Goal: Information Seeking & Learning: Learn about a topic

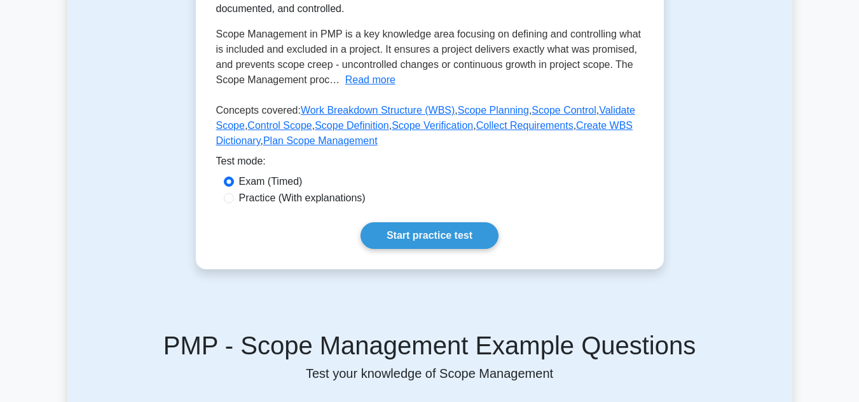
scroll to position [348, 0]
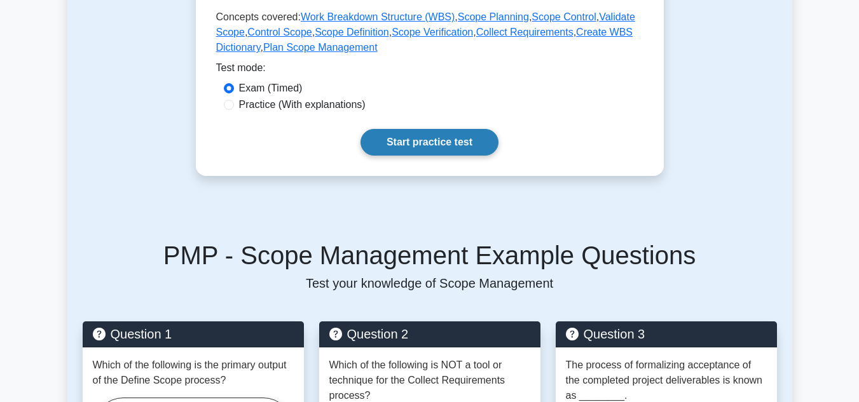
click at [432, 143] on link "Start practice test" at bounding box center [429, 142] width 138 height 27
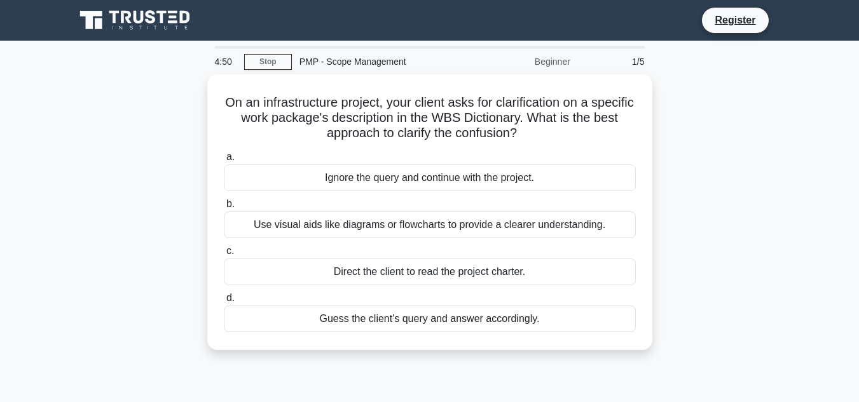
drag, startPoint x: 242, startPoint y: 99, endPoint x: 611, endPoint y: 365, distance: 455.3
click at [611, 365] on div "On an infrastructure project, your client asks for clarification on a specific …" at bounding box center [429, 219] width 725 height 291
copy div "On an infrastructure project, your client asks for clarification on a specific …"
click at [719, 286] on div "On an infrastructure project, your client asks for clarification on a specific …" at bounding box center [429, 219] width 725 height 291
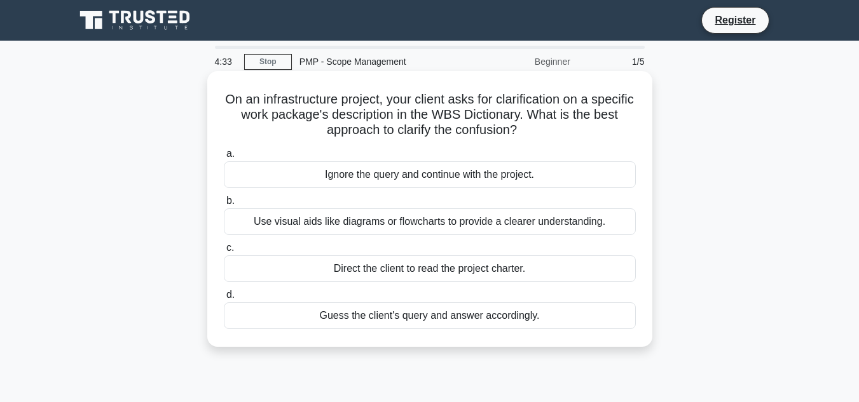
click at [255, 208] on label "b. Use visual aids like diagrams or flowcharts to provide a clearer understandi…" at bounding box center [430, 214] width 412 height 42
click at [224, 205] on input "b. Use visual aids like diagrams or flowcharts to provide a clearer understandi…" at bounding box center [224, 201] width 0 height 8
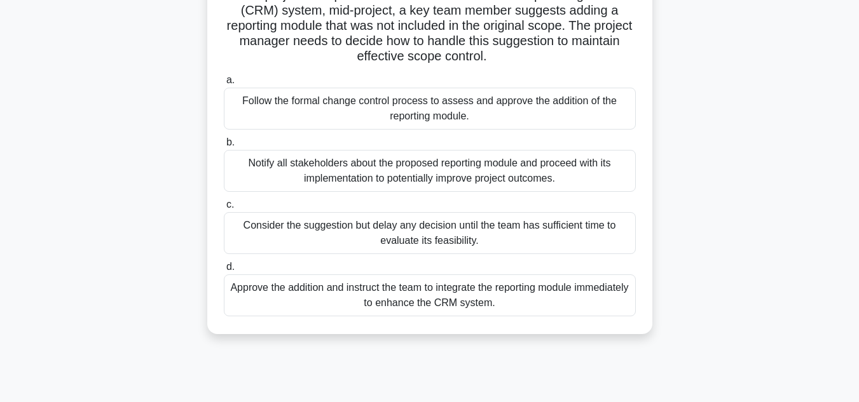
scroll to position [284, 0]
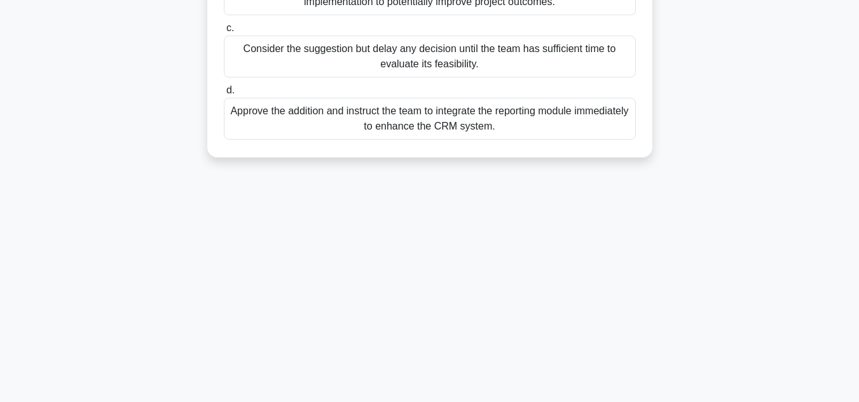
drag, startPoint x: 234, startPoint y: 100, endPoint x: 632, endPoint y: 421, distance: 511.7
click at [632, 402] on html "Register 4:29 Stop" at bounding box center [429, 59] width 859 height 686
copy div "In a project to implement a new customer relationship management (CRM) system, …"
click at [604, 367] on div "4:27 Stop PMP - Scope Management Advanced 2/5 In a project to implement a new c…" at bounding box center [429, 80] width 725 height 636
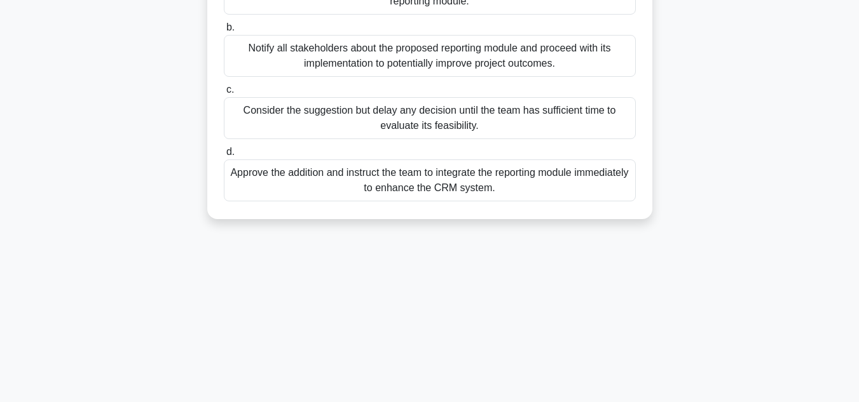
scroll to position [266, 0]
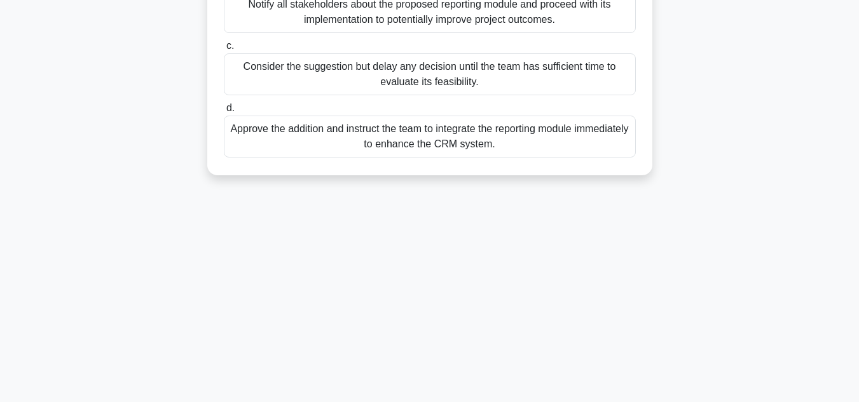
drag, startPoint x: 228, startPoint y: 82, endPoint x: 585, endPoint y: 404, distance: 480.6
click at [585, 402] on html "Register 3:06 Stop" at bounding box center [429, 77] width 859 height 686
copy div "In a project to implement a new customer relationship management (CRM) system, …"
click at [546, 301] on div "3:04 Stop PMP - Scope Management Advanced 2/5 In a project to implement a new c…" at bounding box center [429, 97] width 725 height 636
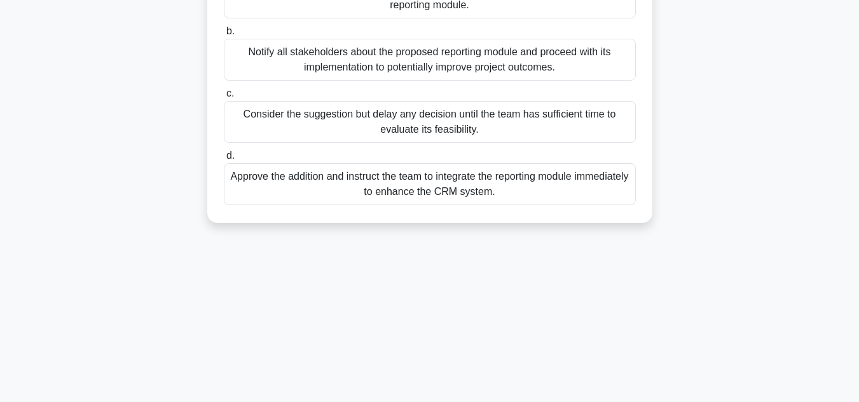
scroll to position [284, 0]
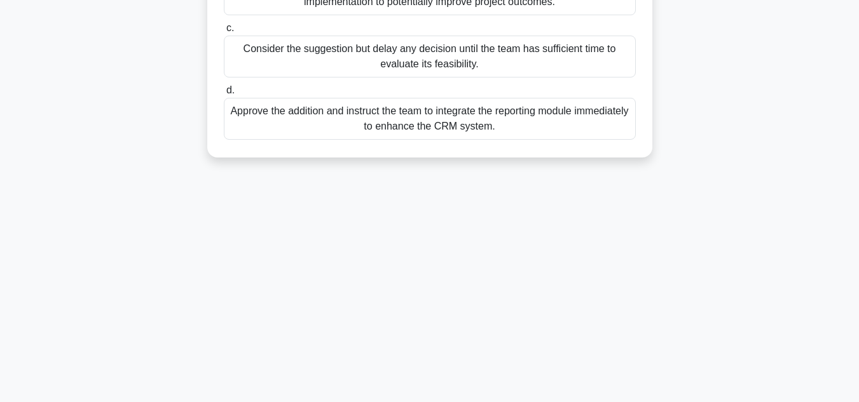
drag, startPoint x: 227, startPoint y: 46, endPoint x: 599, endPoint y: 292, distance: 445.8
click at [599, 292] on div "2:09 Stop PMP - Scope Management Advanced 2/5 In a project to implement a new c…" at bounding box center [429, 80] width 725 height 636
drag, startPoint x: 587, startPoint y: 287, endPoint x: 507, endPoint y: 280, distance: 79.7
click at [507, 280] on div "2:07 Stop PMP - Scope Management Advanced 2/5 In a project to implement a new c…" at bounding box center [429, 80] width 725 height 636
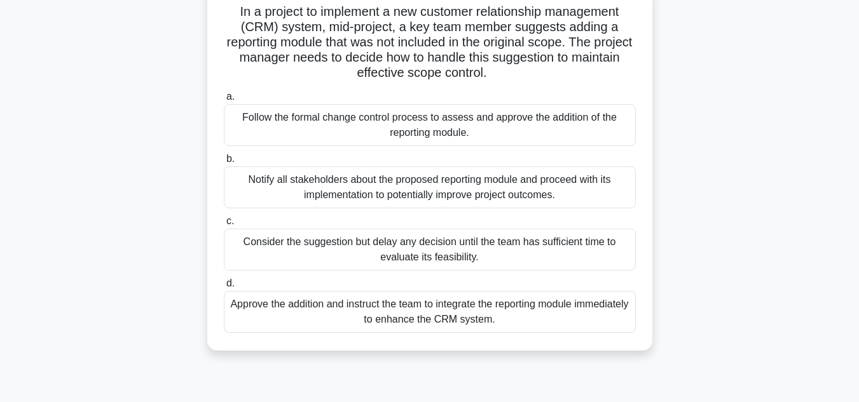
scroll to position [50, 0]
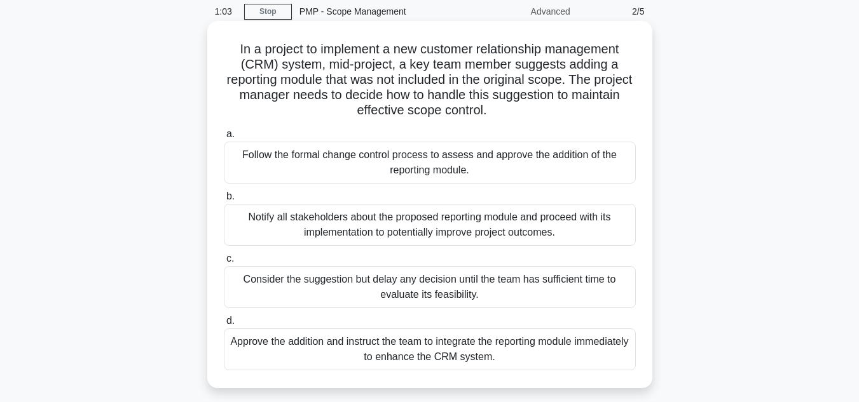
drag, startPoint x: 230, startPoint y: 47, endPoint x: 575, endPoint y: 355, distance: 462.7
click at [575, 355] on div "In a project to implement a new customer relationship management (CRM) system, …" at bounding box center [429, 204] width 435 height 357
copy div "In a project to implement a new customer relationship management (CRM) system, …"
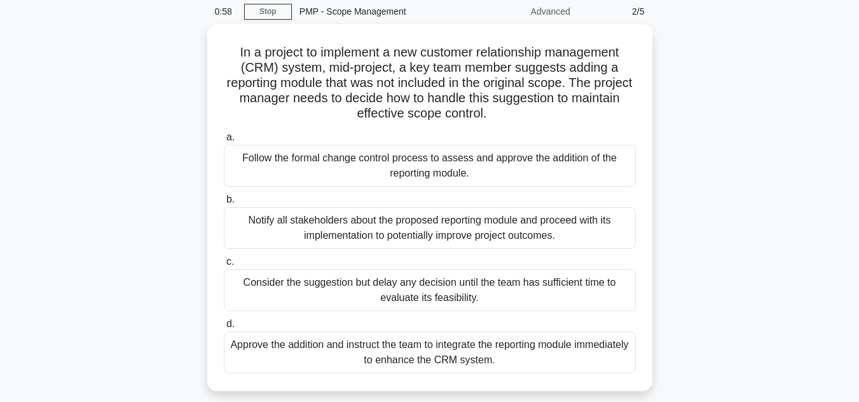
drag, startPoint x: 781, startPoint y: 79, endPoint x: 698, endPoint y: 9, distance: 108.6
click at [698, 9] on div "0:58 Stop PMP - Scope Management Advanced 2/5 In a project to implement a new c…" at bounding box center [429, 314] width 725 height 636
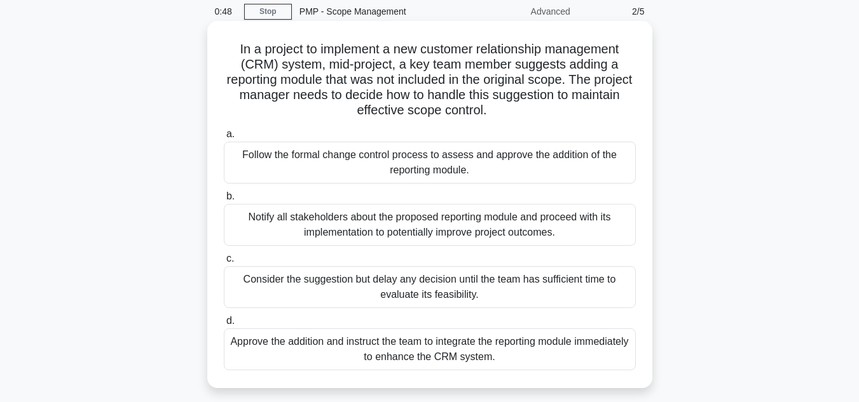
click at [405, 170] on div "Follow the formal change control process to assess and approve the addition of …" at bounding box center [430, 163] width 412 height 42
click at [224, 139] on input "a. Follow the formal change control process to assess and approve the addition …" at bounding box center [224, 134] width 0 height 8
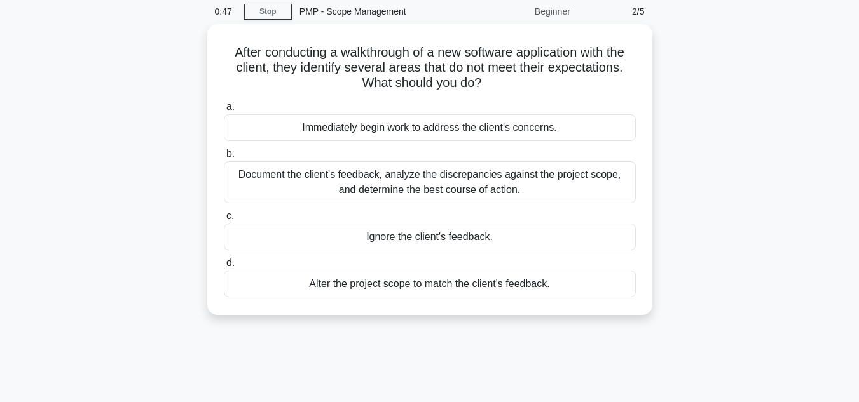
scroll to position [0, 0]
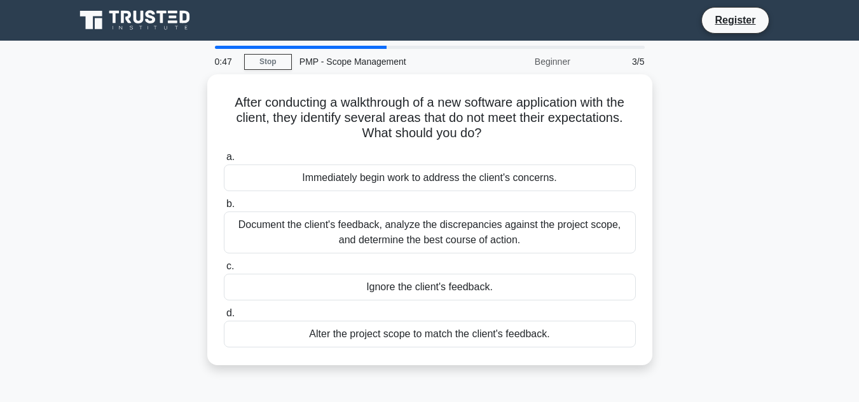
click at [405, 170] on div "Immediately begin work to address the client's concerns." at bounding box center [430, 178] width 412 height 27
click at [224, 161] on input "a. Immediately begin work to address the client's concerns." at bounding box center [224, 157] width 0 height 8
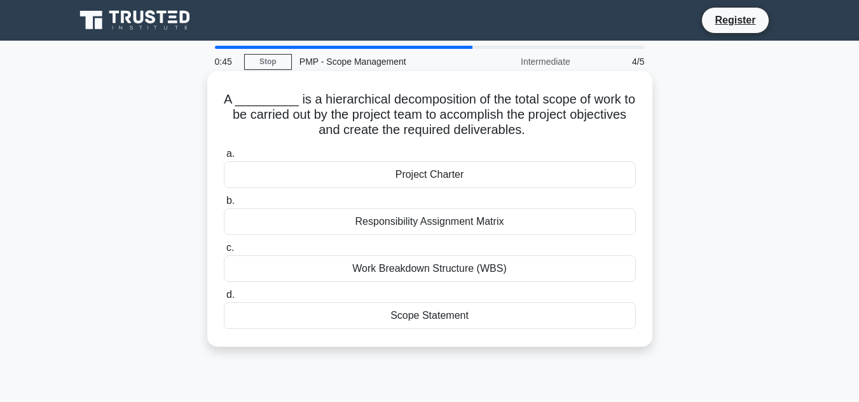
click at [373, 274] on div "Work Breakdown Structure (WBS)" at bounding box center [430, 268] width 412 height 27
click at [224, 252] on input "c. Work Breakdown Structure (WBS)" at bounding box center [224, 248] width 0 height 8
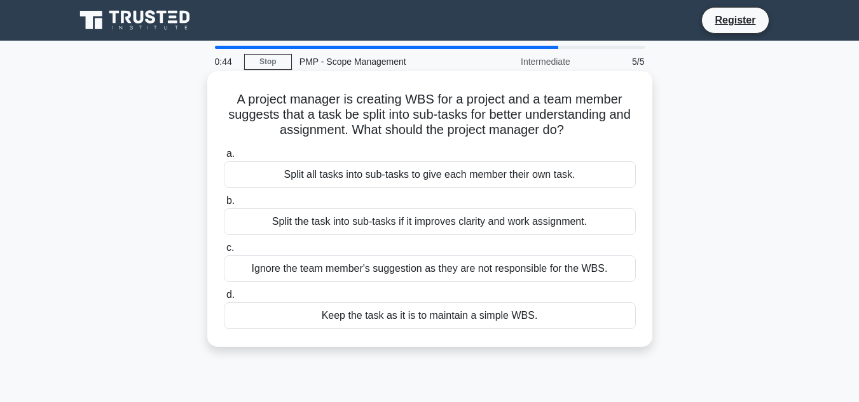
click at [421, 182] on div "Split all tasks into sub-tasks to give each member their own task." at bounding box center [430, 174] width 412 height 27
click at [224, 158] on input "a. Split all tasks into sub-tasks to give each member their own task." at bounding box center [224, 154] width 0 height 8
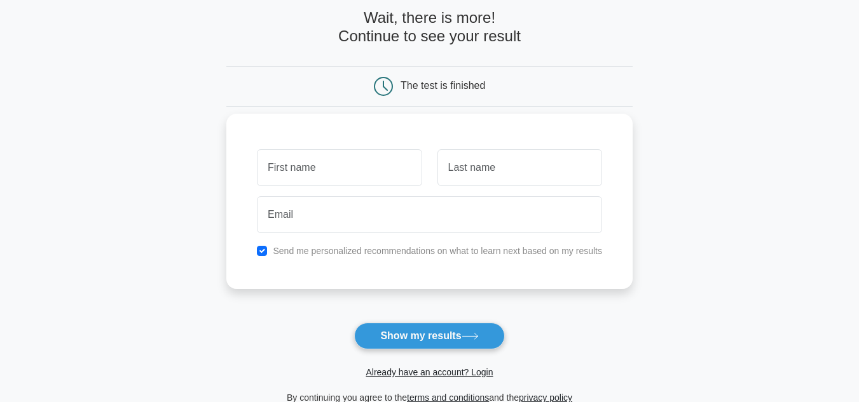
scroll to position [63, 0]
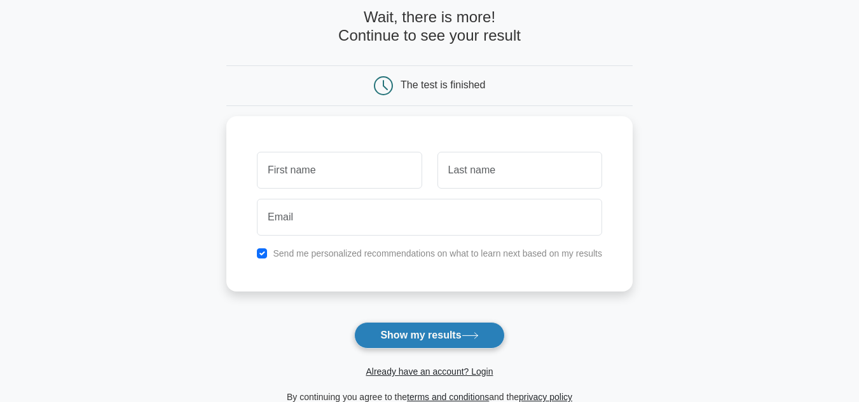
click at [410, 337] on button "Show my results" at bounding box center [429, 335] width 150 height 27
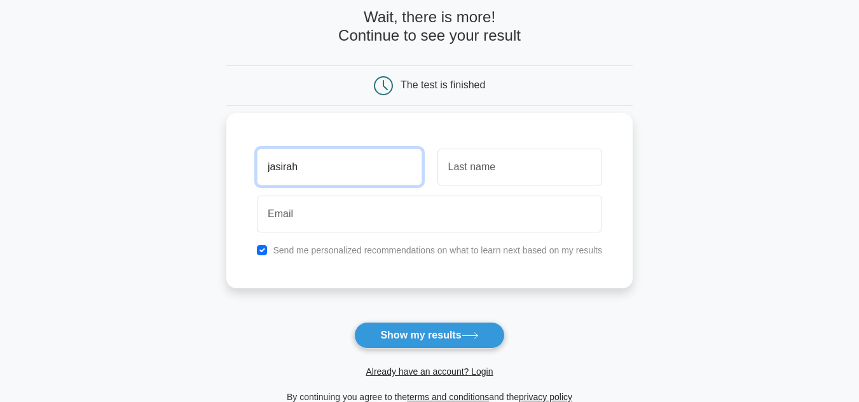
type input "jasirah"
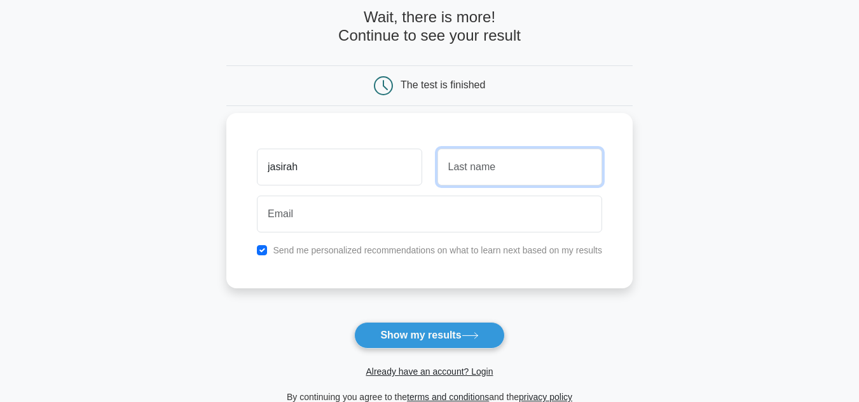
click at [450, 176] on input "text" at bounding box center [519, 167] width 165 height 37
type input "glaspy"
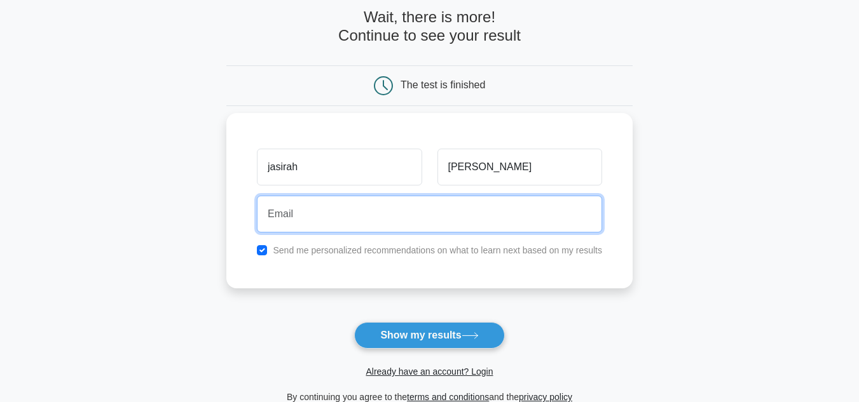
click at [433, 222] on input "email" at bounding box center [429, 214] width 345 height 37
type input "jasgla9118@STUDENT.ISS.K12.NC.US"
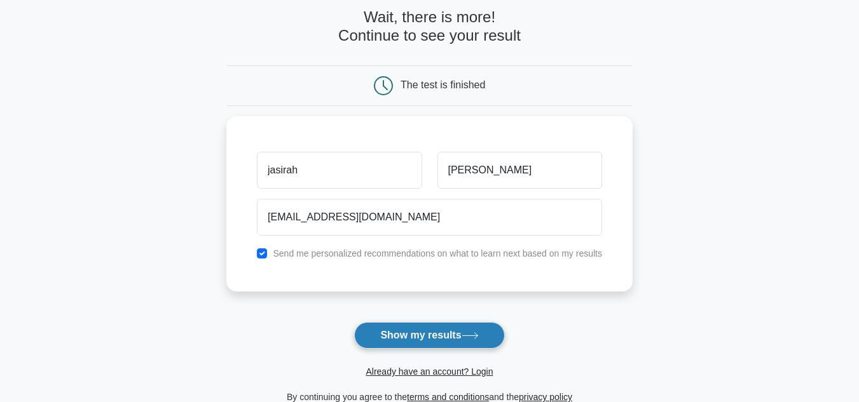
click at [442, 334] on button "Show my results" at bounding box center [429, 335] width 150 height 27
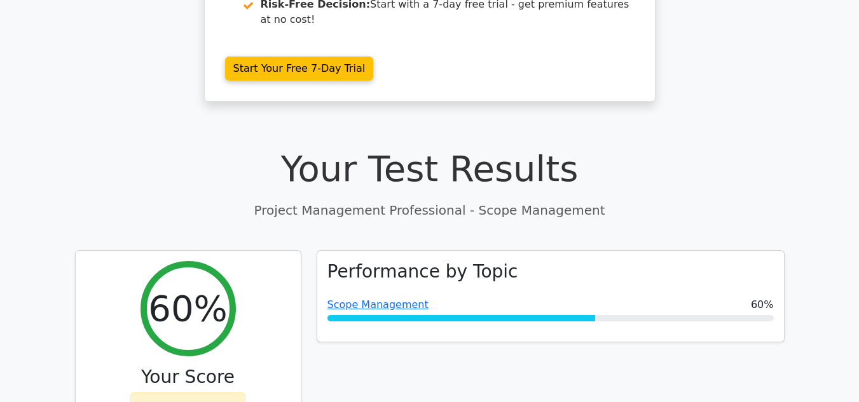
scroll to position [322, 0]
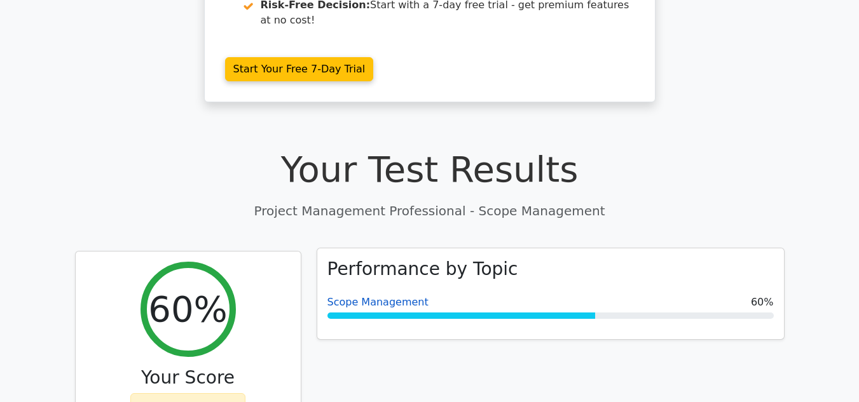
click at [402, 296] on link "Scope Management" at bounding box center [377, 302] width 101 height 12
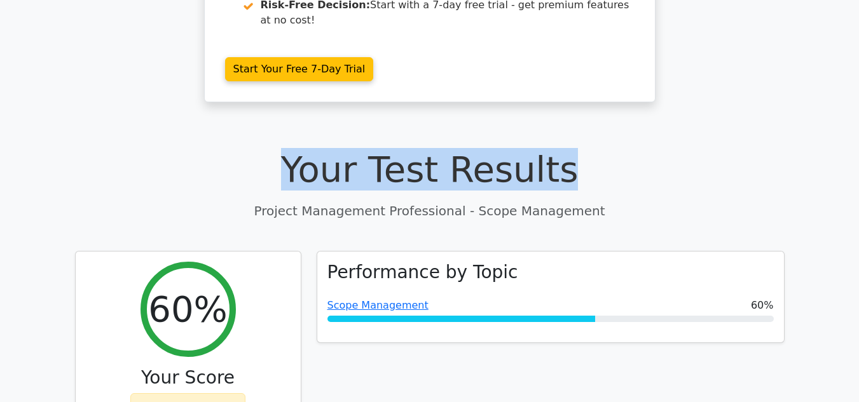
drag, startPoint x: 293, startPoint y: 121, endPoint x: 660, endPoint y: 106, distance: 367.7
click at [660, 148] on h1 "Your Test Results" at bounding box center [429, 169] width 709 height 43
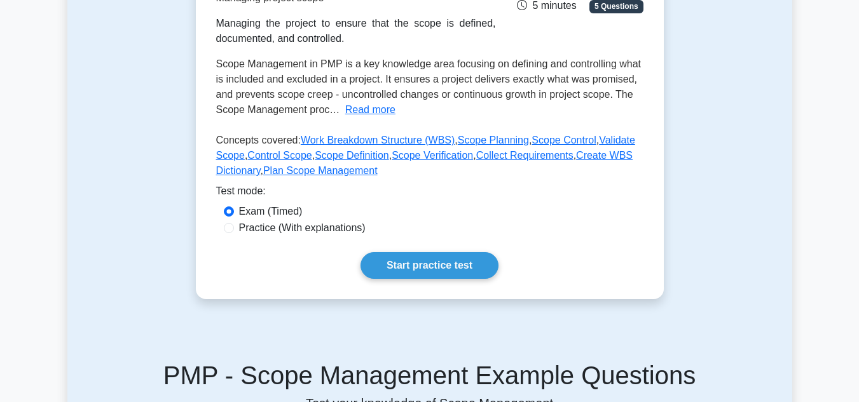
scroll to position [229, 0]
